Goal: Find contact information: Find contact information

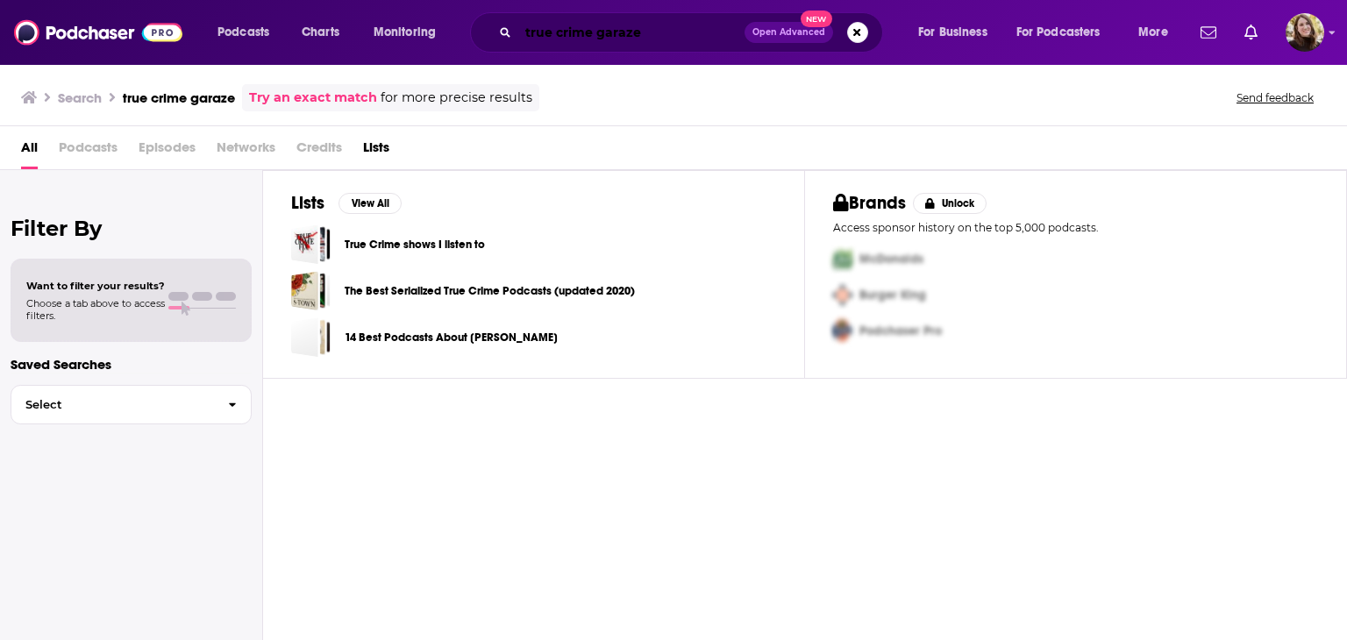
click at [694, 29] on input "true crime garaze" at bounding box center [631, 32] width 226 height 28
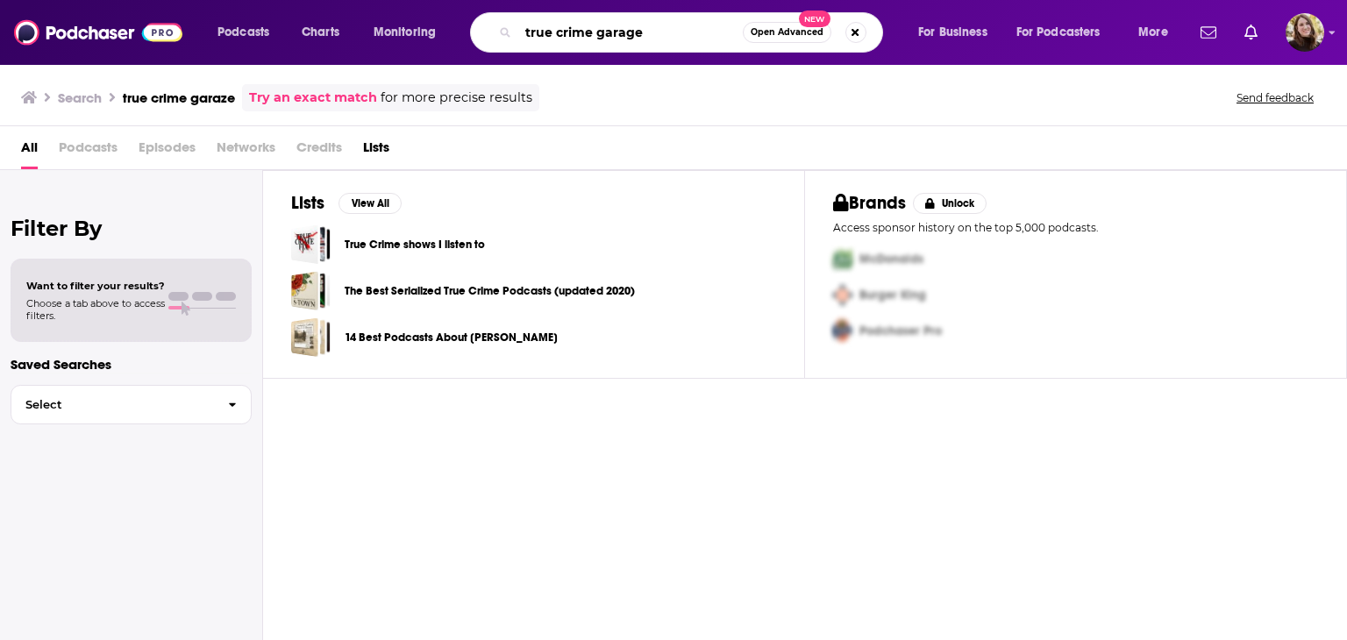
type input "true crime garage"
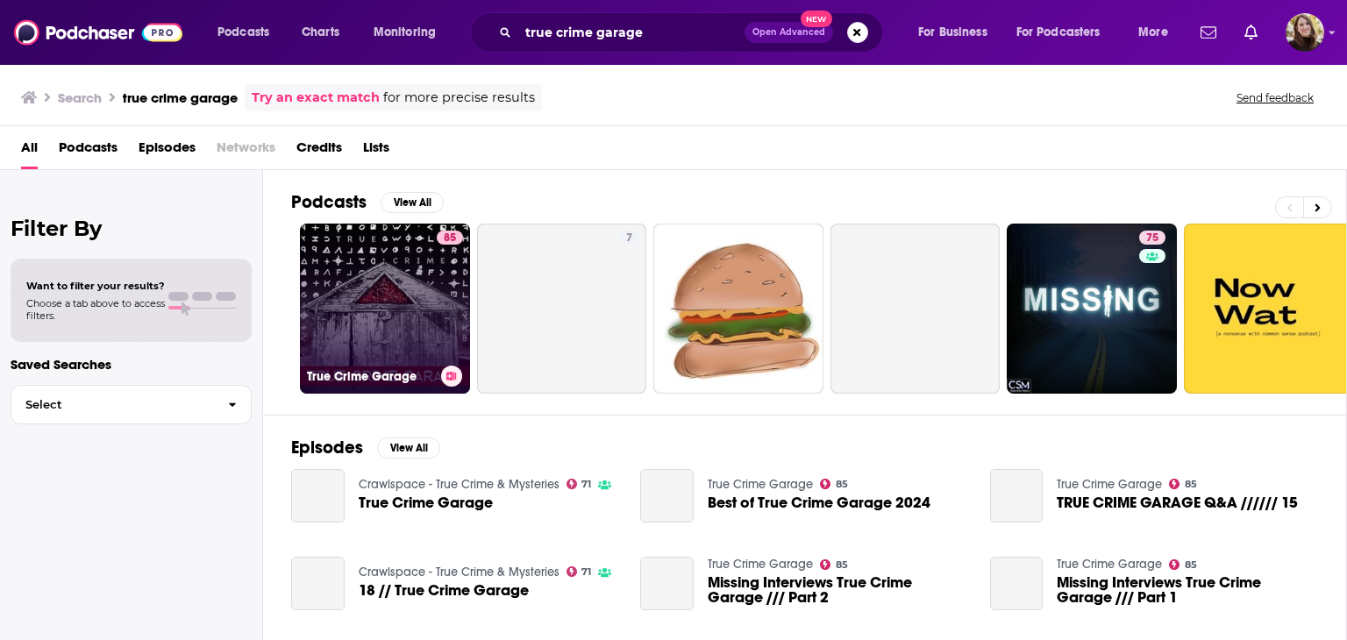
click at [361, 287] on link "85 True Crime Garage" at bounding box center [385, 309] width 170 height 170
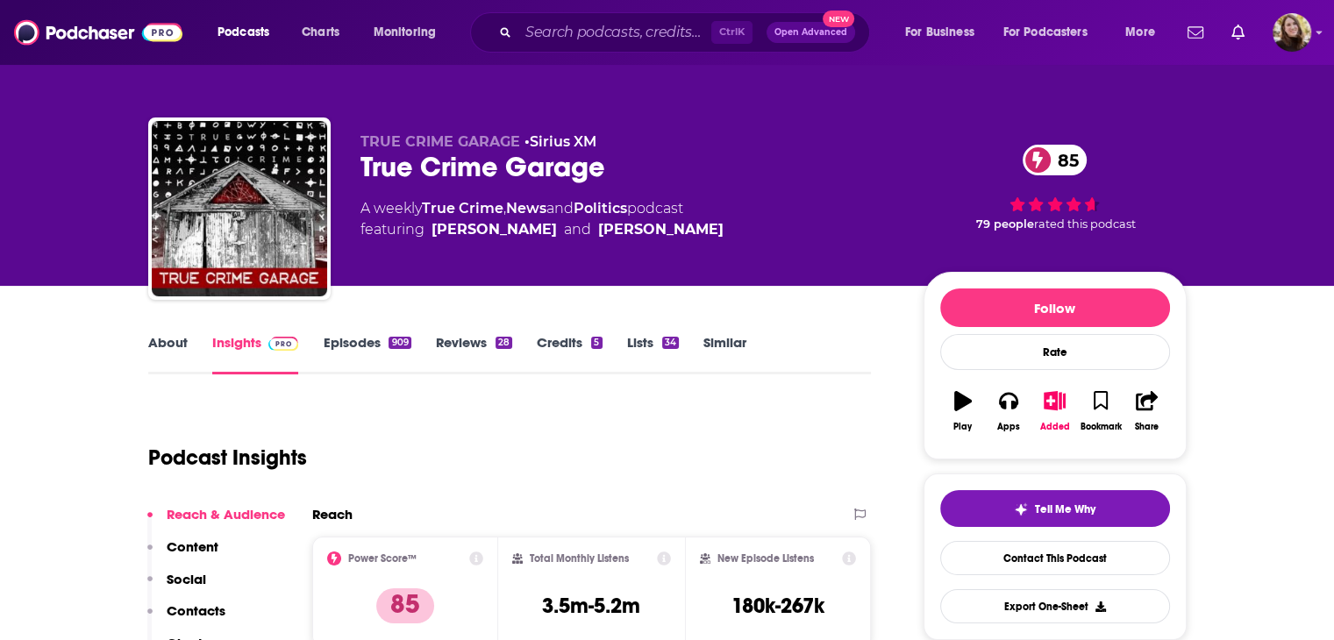
click at [182, 352] on link "About" at bounding box center [167, 354] width 39 height 40
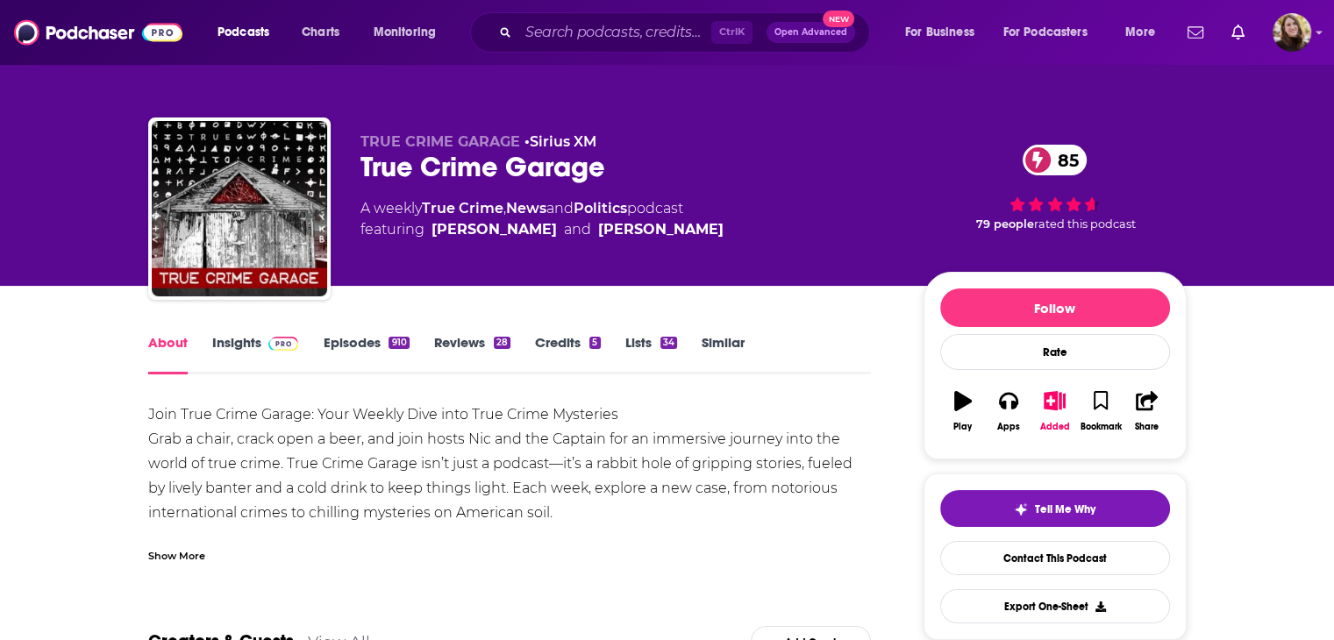
click at [331, 340] on link "Episodes 910" at bounding box center [366, 354] width 86 height 40
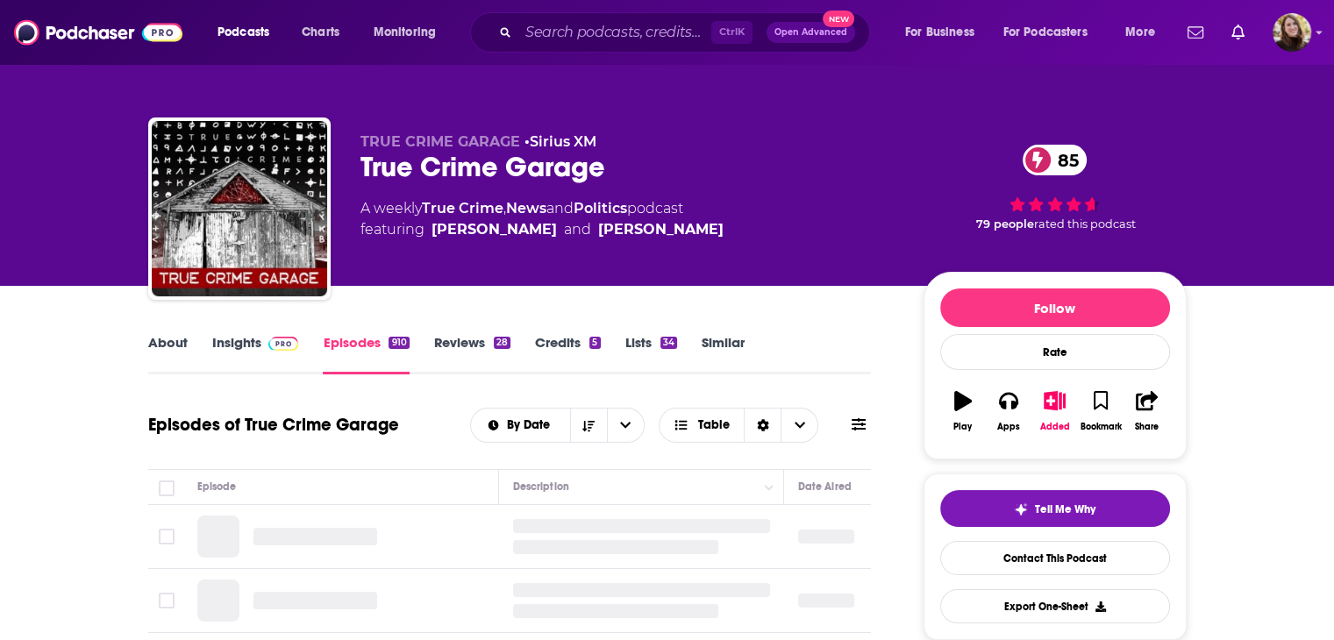
click at [236, 341] on link "Insights" at bounding box center [255, 354] width 87 height 40
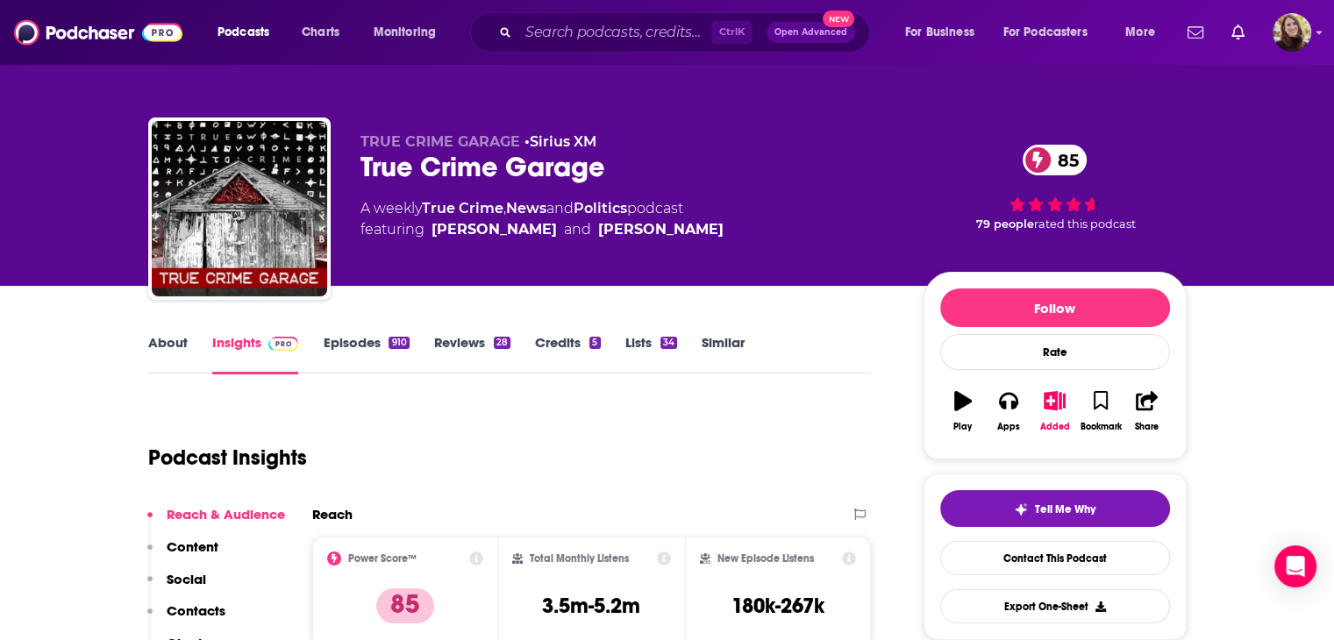
drag, startPoint x: 893, startPoint y: 1, endPoint x: 615, endPoint y: 415, distance: 498.7
click at [615, 415] on div "Podcast Insights" at bounding box center [503, 447] width 710 height 89
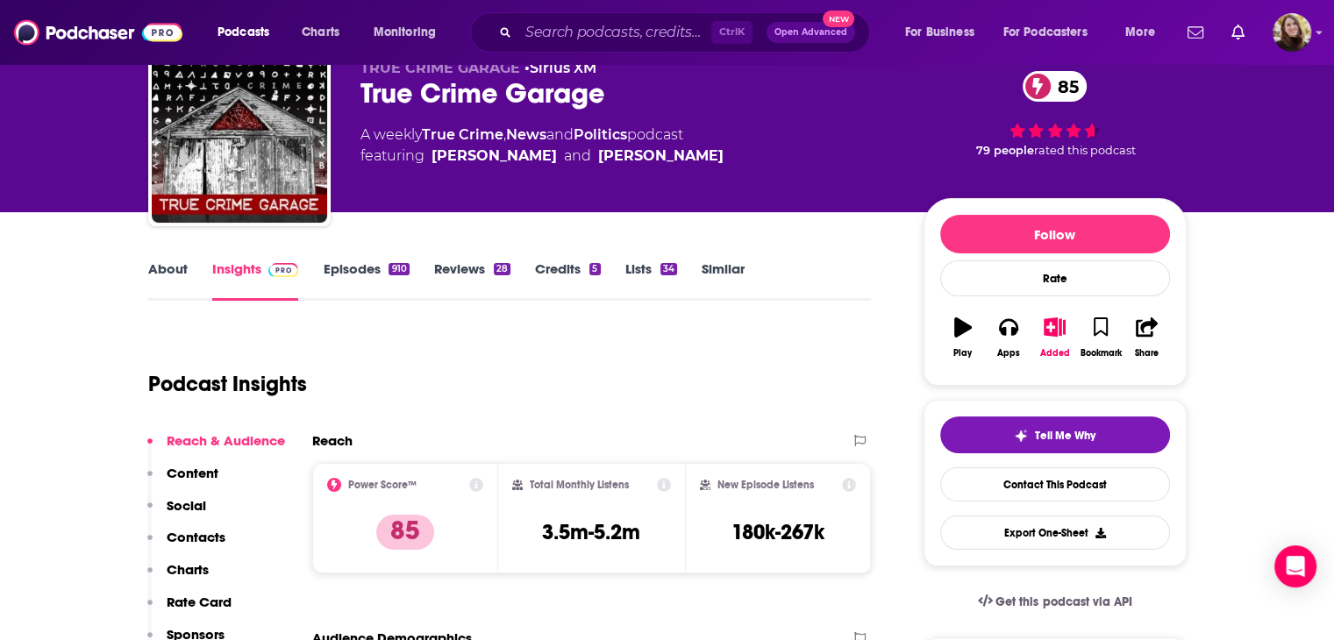
scroll to position [175, 0]
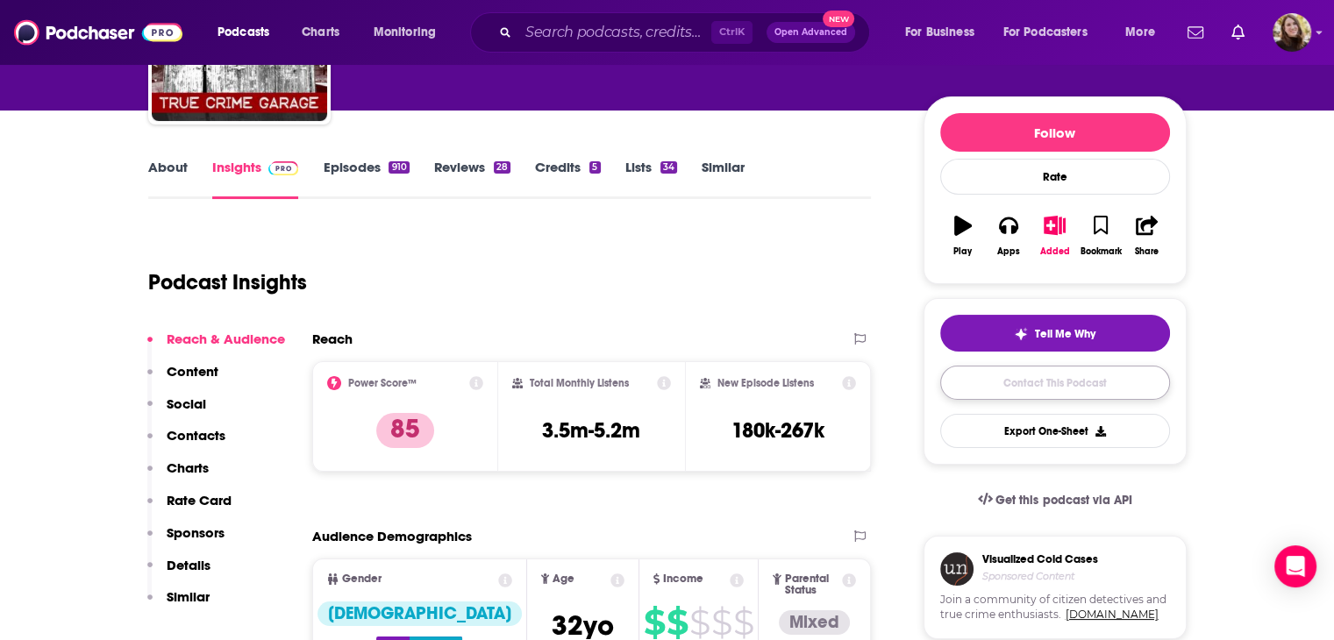
click at [1045, 382] on link "Contact This Podcast" at bounding box center [1055, 383] width 230 height 34
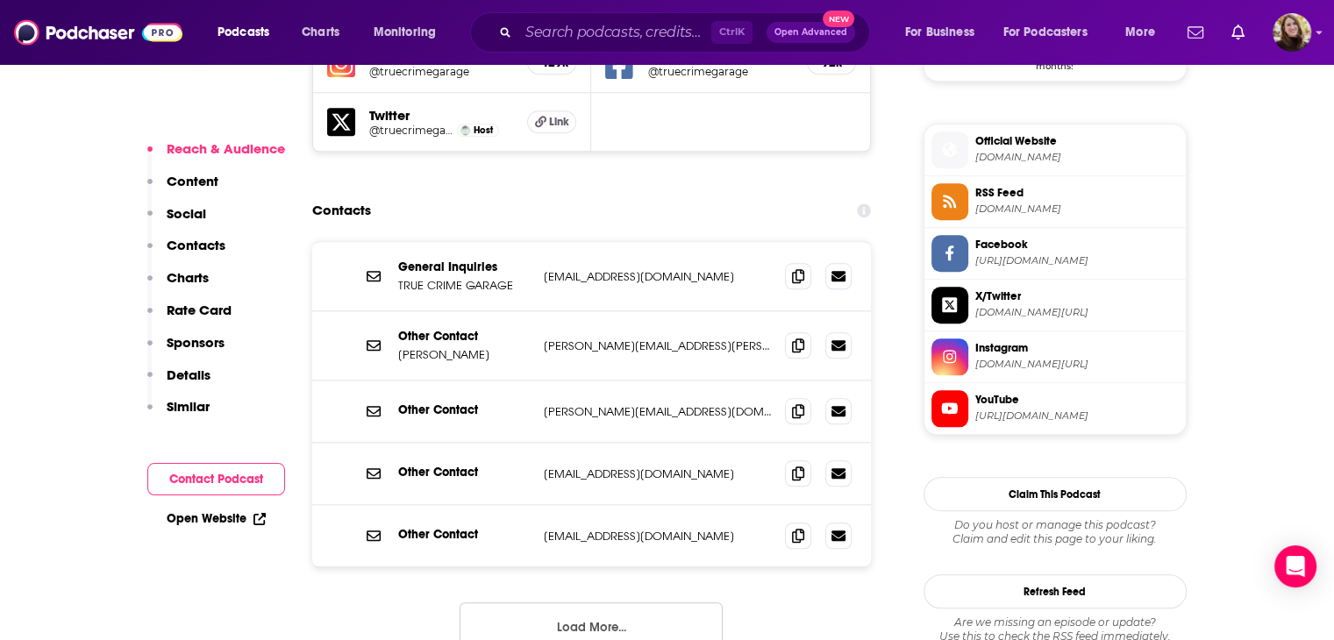
scroll to position [1680, 0]
drag, startPoint x: 716, startPoint y: 174, endPoint x: 537, endPoint y: 172, distance: 178.9
click at [537, 243] on div "General Inquiries TRUE CRIME GARAGE [EMAIL_ADDRESS][DOMAIN_NAME] [EMAIL_ADDRESS…" at bounding box center [592, 277] width 560 height 69
copy p "[EMAIL_ADDRESS][DOMAIN_NAME]"
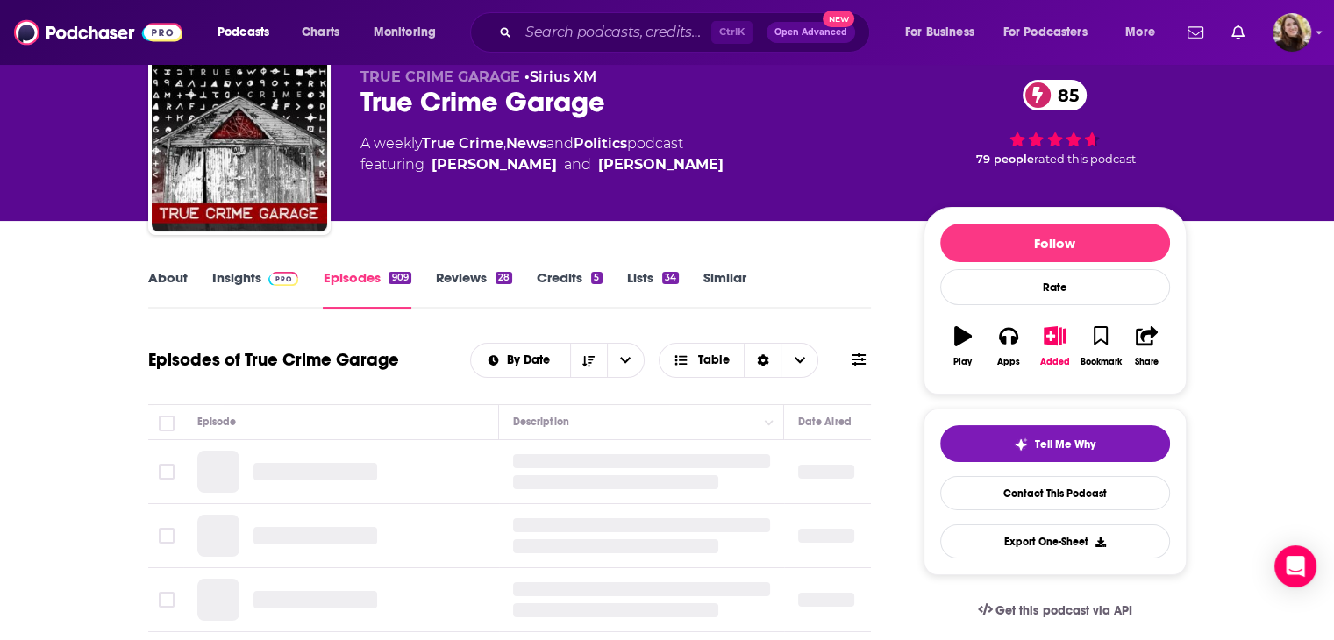
scroll to position [263, 0]
